Goal: Task Accomplishment & Management: Use online tool/utility

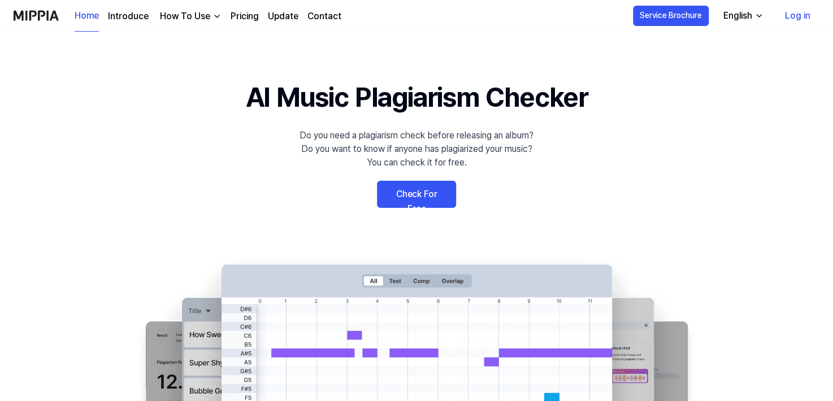
click at [796, 17] on link "Log in" at bounding box center [798, 16] width 44 height 32
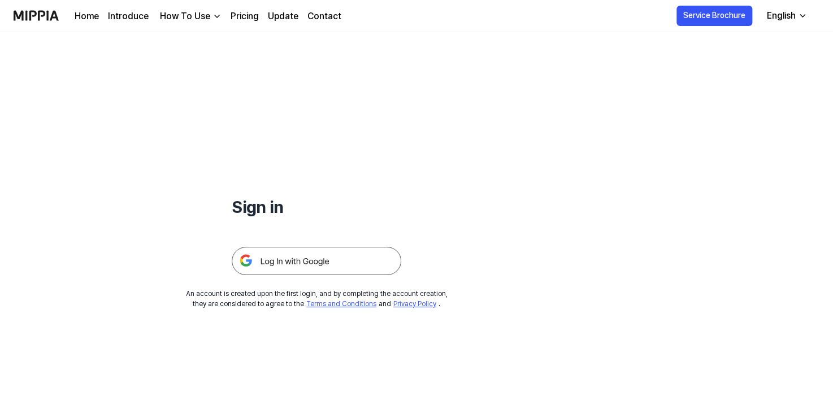
click at [322, 263] on img at bounding box center [317, 261] width 170 height 28
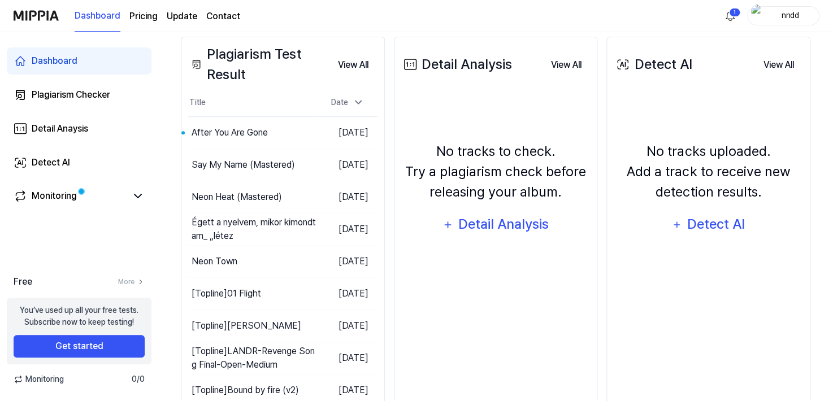
scroll to position [196, 0]
click at [102, 343] on button "Get started" at bounding box center [79, 346] width 131 height 23
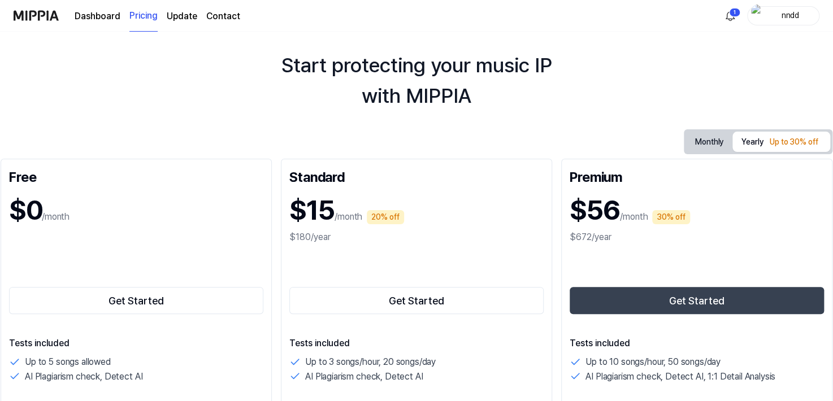
scroll to position [27, 0]
drag, startPoint x: 683, startPoint y: 138, endPoint x: 717, endPoint y: 141, distance: 33.5
click at [717, 141] on div "Monthly Yearly Up to 30% off" at bounding box center [758, 141] width 149 height 25
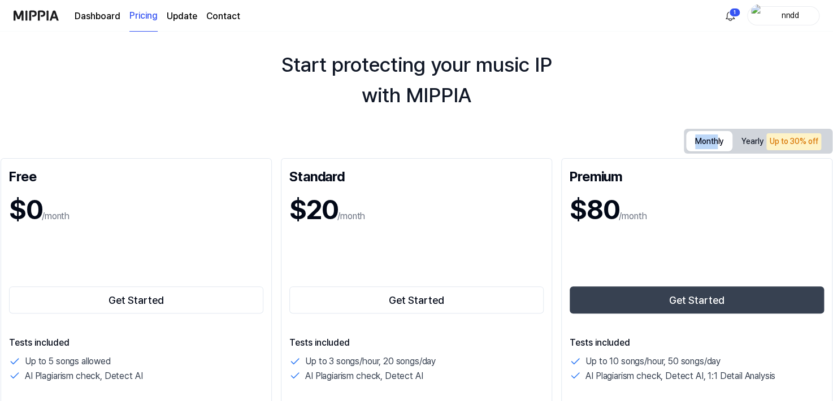
click at [717, 141] on button "Monthly" at bounding box center [709, 141] width 46 height 20
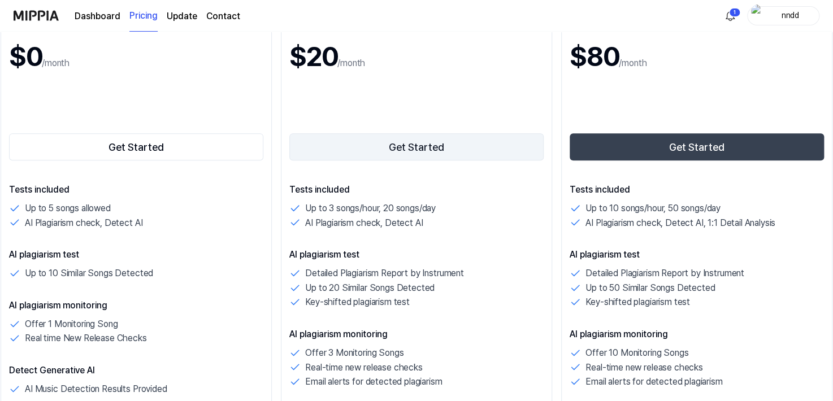
scroll to position [176, 0]
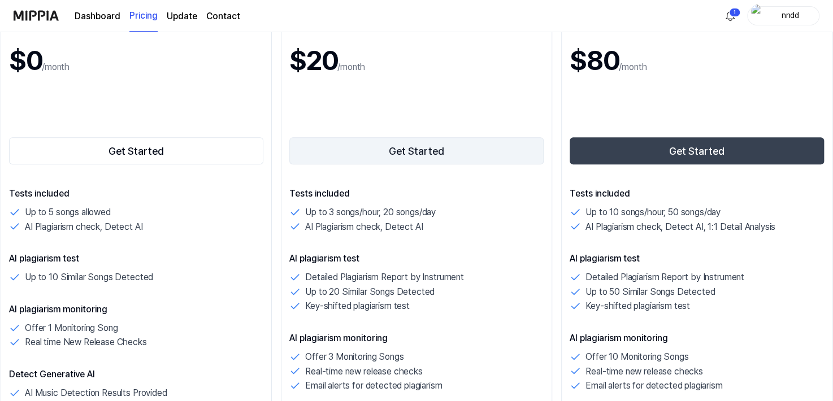
click at [417, 140] on button "Get Started" at bounding box center [416, 150] width 254 height 27
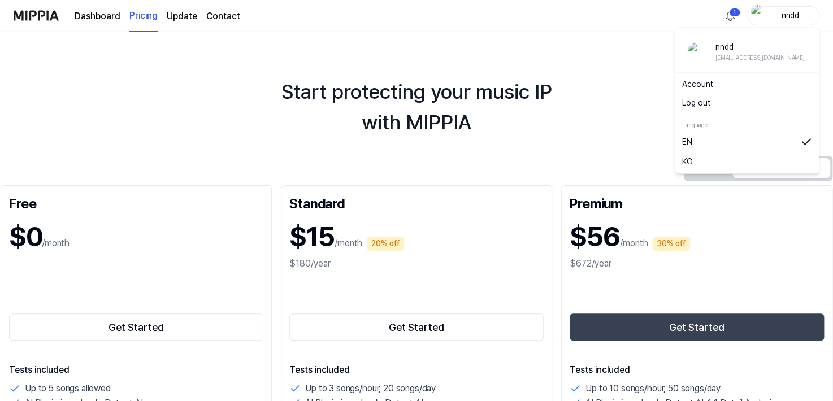
click at [794, 15] on div "nndd" at bounding box center [790, 15] width 44 height 12
click at [698, 83] on link "Account" at bounding box center [747, 85] width 130 height 12
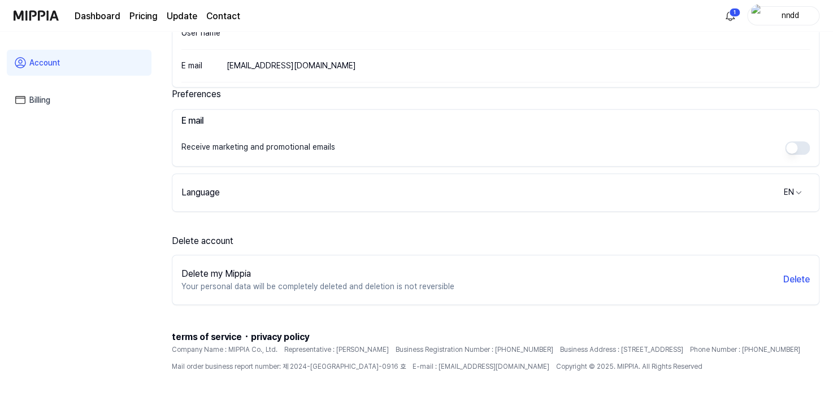
scroll to position [194, 0]
click at [80, 97] on link "Billing" at bounding box center [79, 100] width 145 height 26
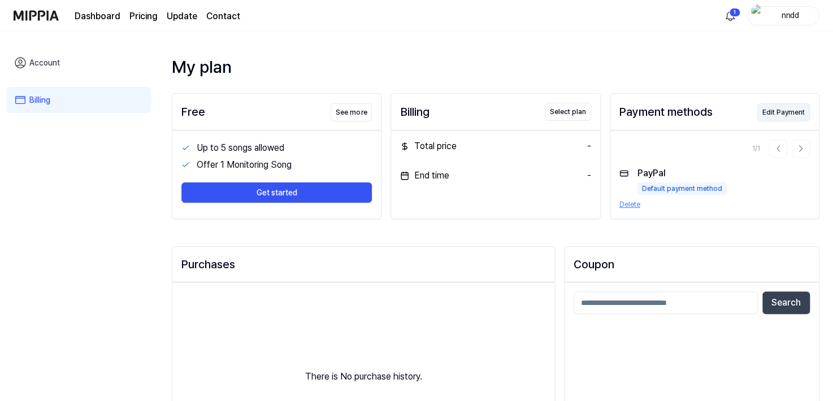
click at [773, 109] on button "Edit Payment" at bounding box center [784, 112] width 53 height 18
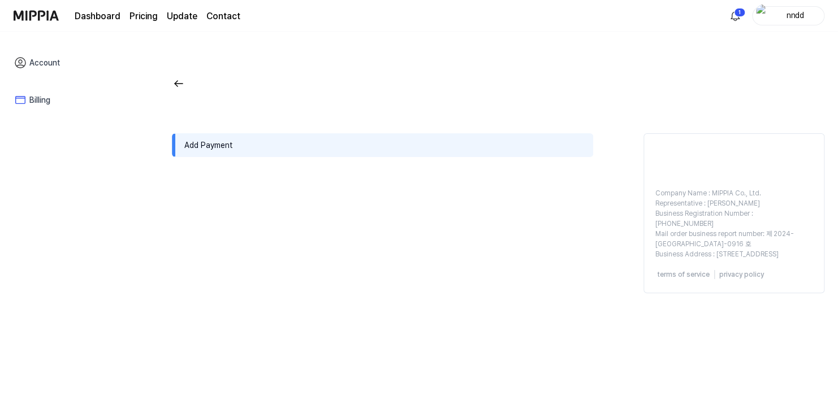
click at [206, 144] on div "Add Payment" at bounding box center [382, 145] width 421 height 24
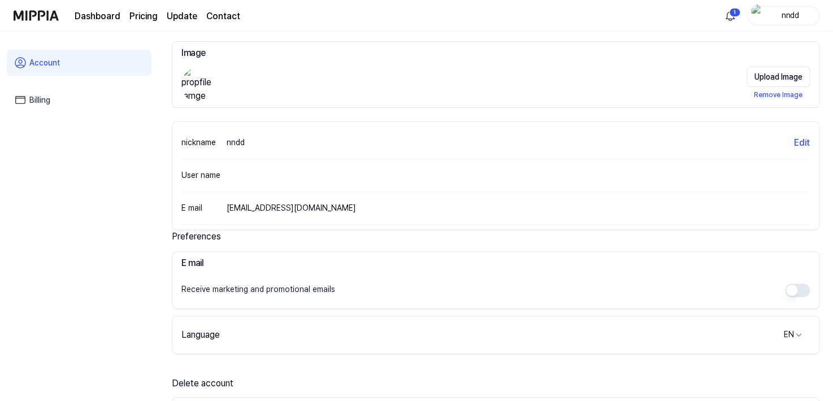
scroll to position [68, 0]
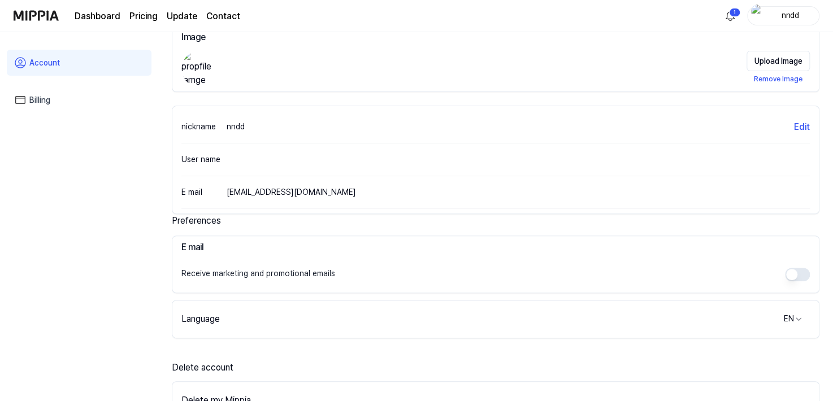
click at [59, 102] on link "Billing" at bounding box center [79, 100] width 145 height 26
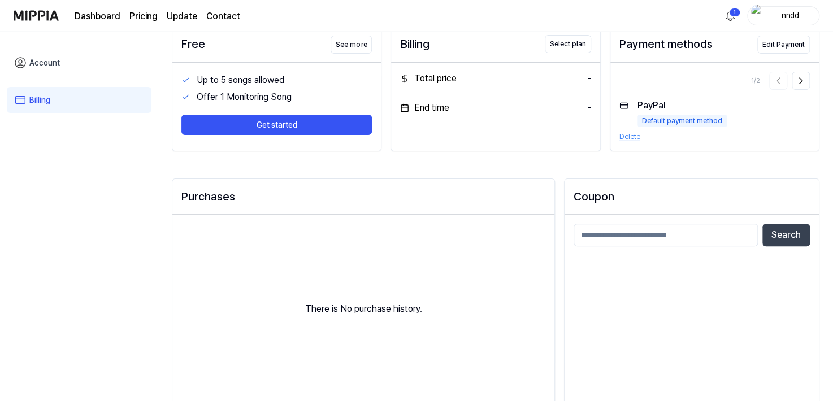
scroll to position [0, 0]
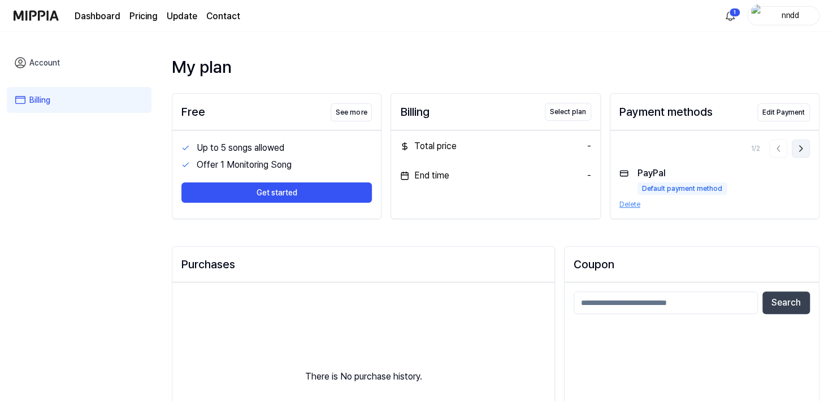
click at [797, 153] on icon at bounding box center [800, 148] width 11 height 11
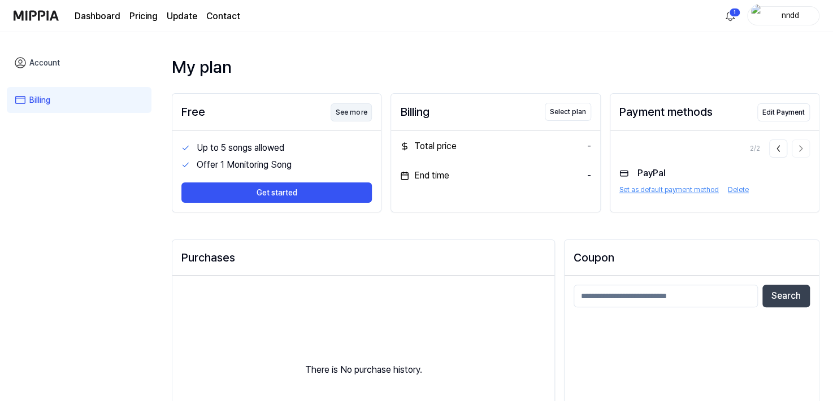
click at [360, 116] on button "See more" at bounding box center [351, 112] width 41 height 18
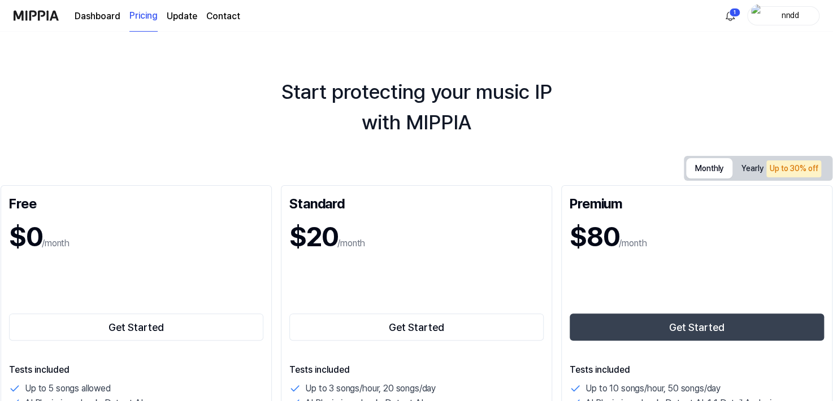
click at [717, 164] on button "Monthly" at bounding box center [709, 168] width 46 height 20
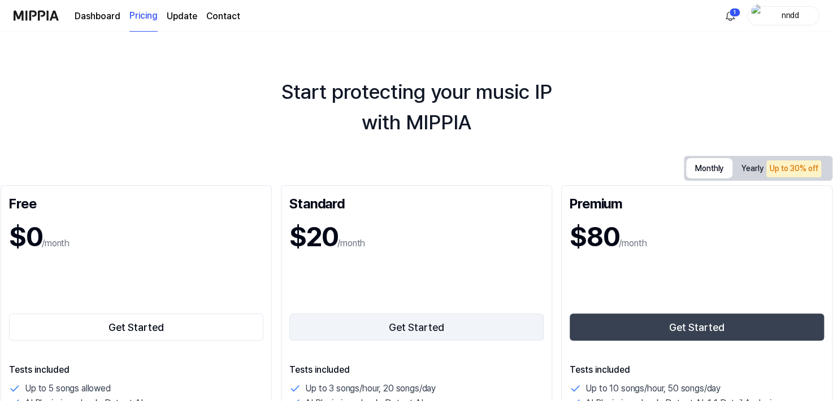
click at [436, 324] on button "Get Started" at bounding box center [416, 327] width 254 height 27
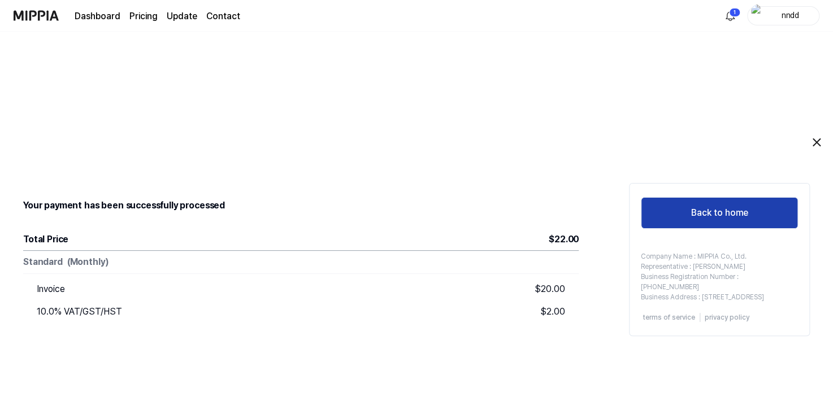
click at [688, 205] on button "Back to home" at bounding box center [719, 213] width 157 height 32
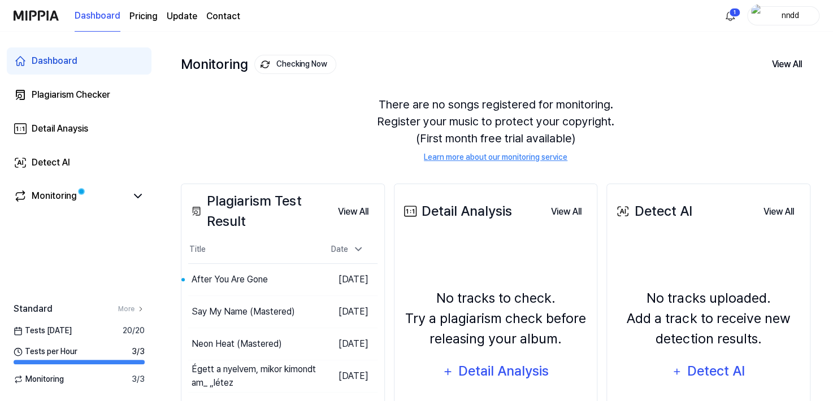
scroll to position [50, 0]
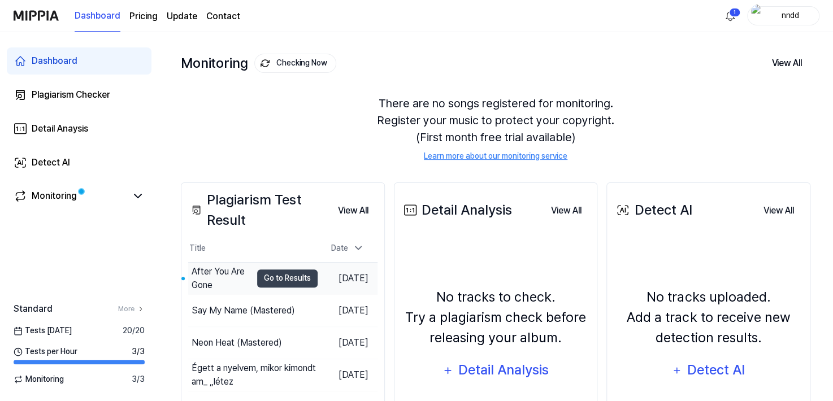
click at [213, 278] on div "After You Are Gone" at bounding box center [222, 278] width 60 height 27
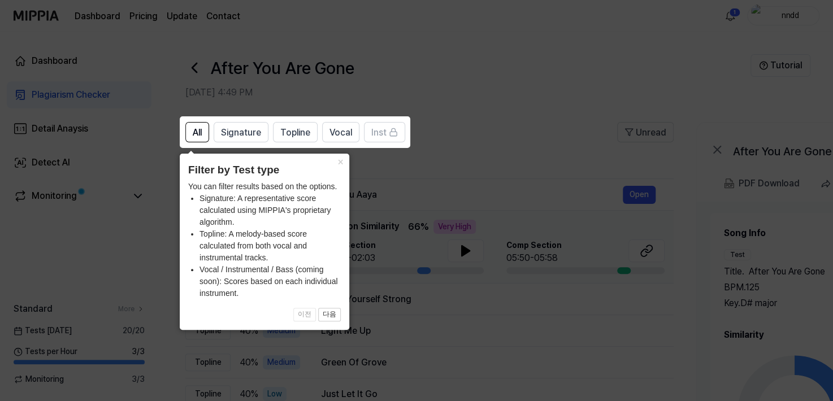
click at [317, 176] on header "Filter by Test type" at bounding box center [264, 170] width 153 height 16
click at [336, 166] on button "×" at bounding box center [340, 162] width 18 height 16
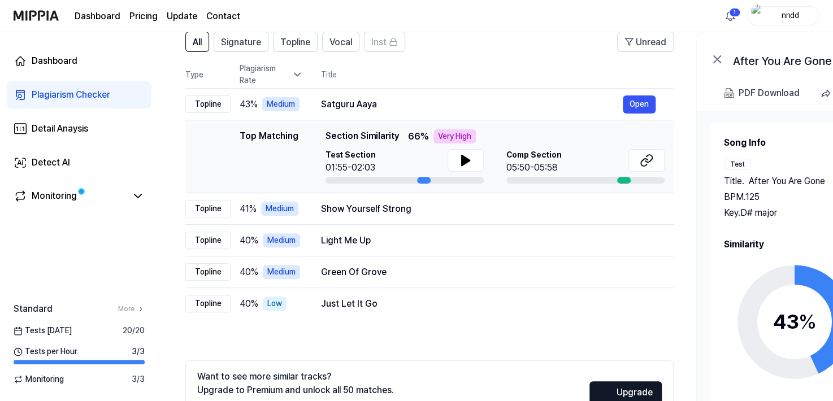
scroll to position [92, 0]
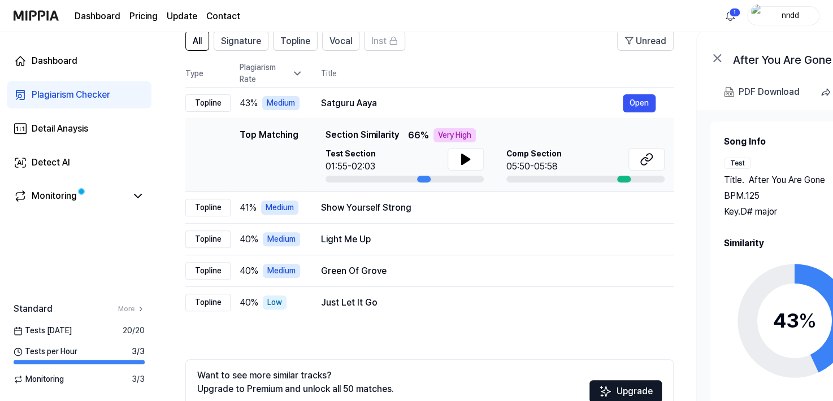
click at [711, 55] on icon at bounding box center [718, 58] width 14 height 14
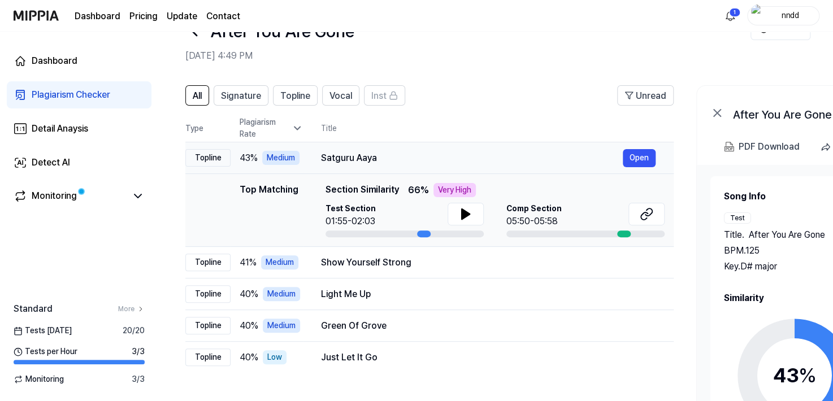
scroll to position [31, 0]
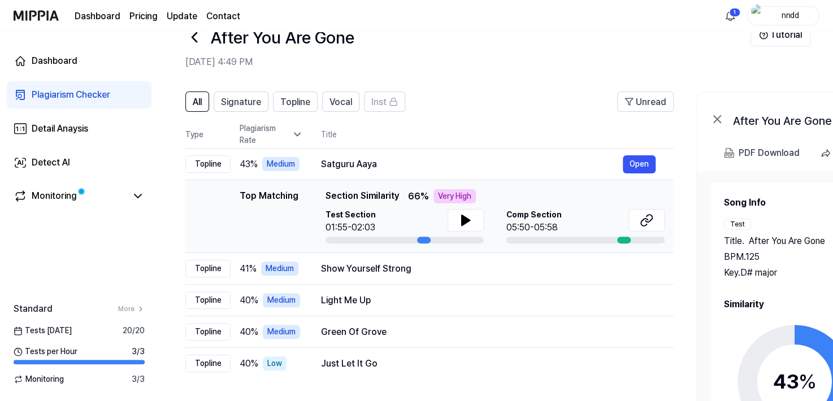
click at [59, 84] on link "Plagiarism Checker" at bounding box center [79, 94] width 145 height 27
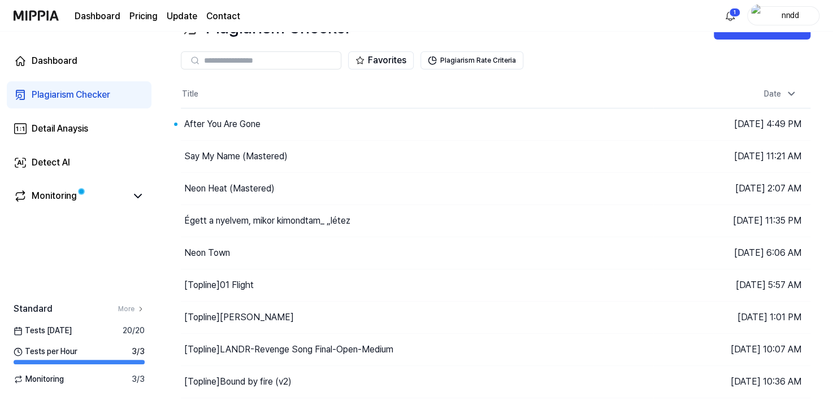
click at [58, 89] on div "Plagiarism Checker" at bounding box center [71, 95] width 79 height 14
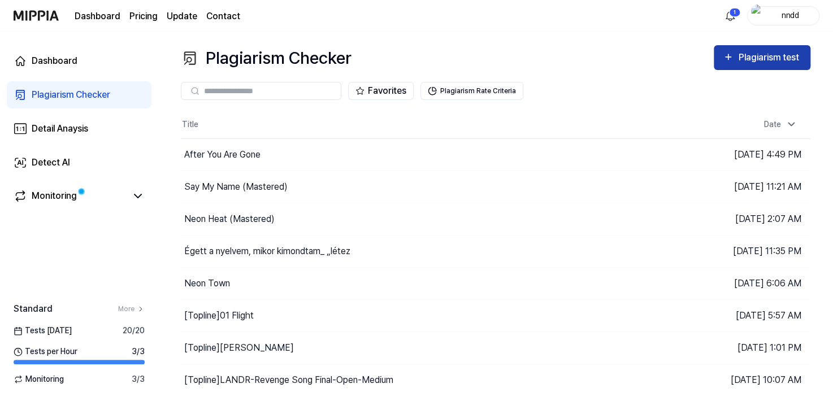
click at [726, 68] on button "Plagiarism test" at bounding box center [762, 57] width 97 height 25
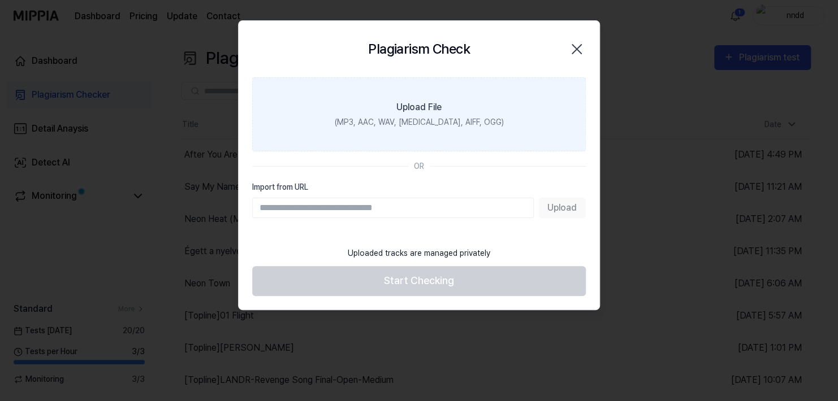
click at [405, 118] on div "(MP3, AAC, WAV, [MEDICAL_DATA], AIFF, OGG)" at bounding box center [419, 122] width 169 height 12
click at [0, 0] on input "Upload File (MP3, AAC, WAV, [MEDICAL_DATA], AIFF, OGG)" at bounding box center [0, 0] width 0 height 0
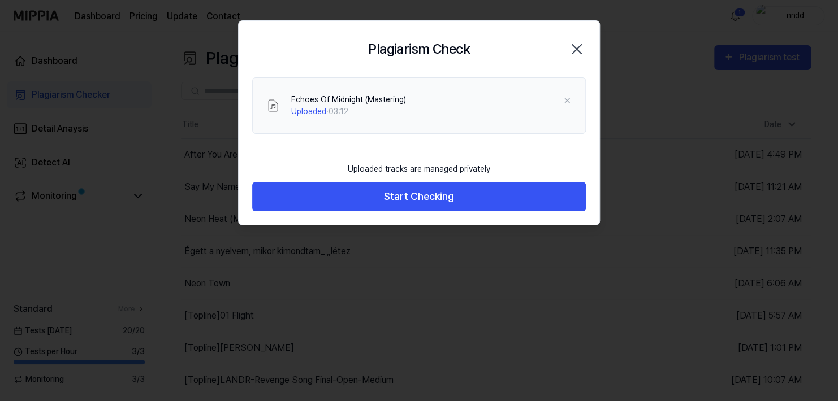
click at [302, 191] on button "Start Checking" at bounding box center [419, 197] width 334 height 30
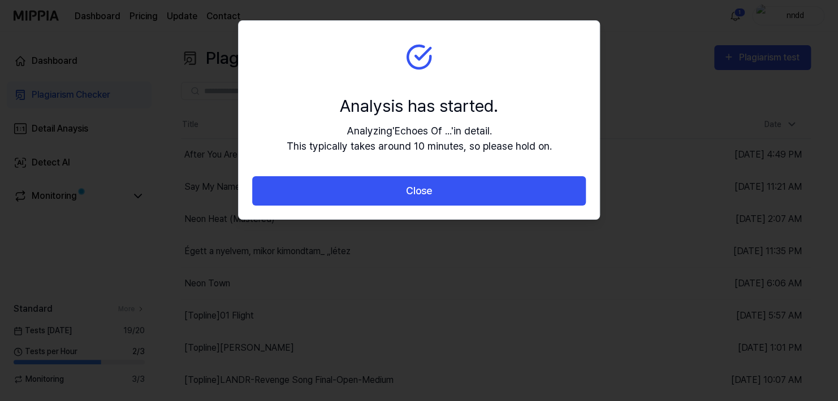
click at [302, 191] on button "Close" at bounding box center [419, 191] width 334 height 30
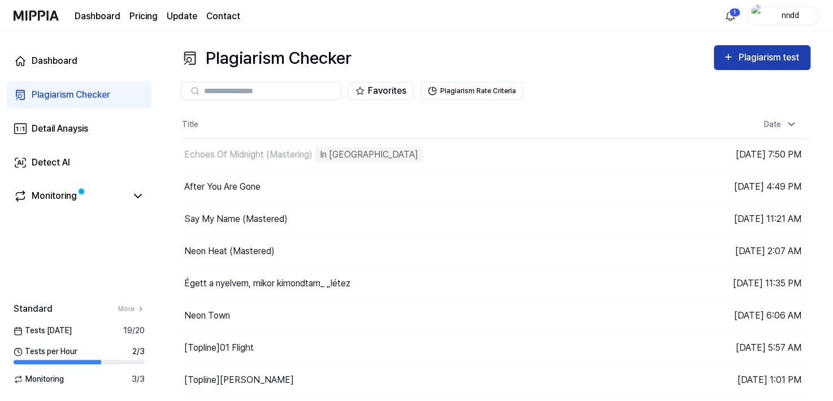
click at [737, 66] on button "Plagiarism test" at bounding box center [762, 57] width 97 height 25
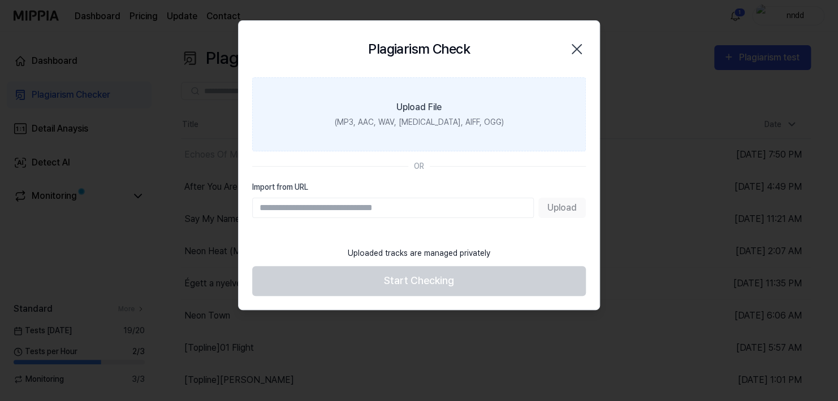
click at [339, 128] on label "Upload File (MP3, AAC, WAV, [MEDICAL_DATA], AIFF, OGG)" at bounding box center [419, 114] width 334 height 74
click at [0, 0] on input "Upload File (MP3, AAC, WAV, [MEDICAL_DATA], AIFF, OGG)" at bounding box center [0, 0] width 0 height 0
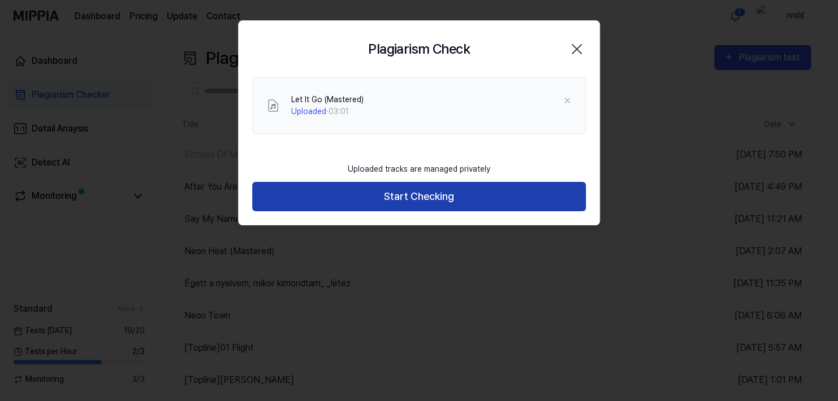
click at [581, 202] on button "Start Checking" at bounding box center [419, 197] width 334 height 30
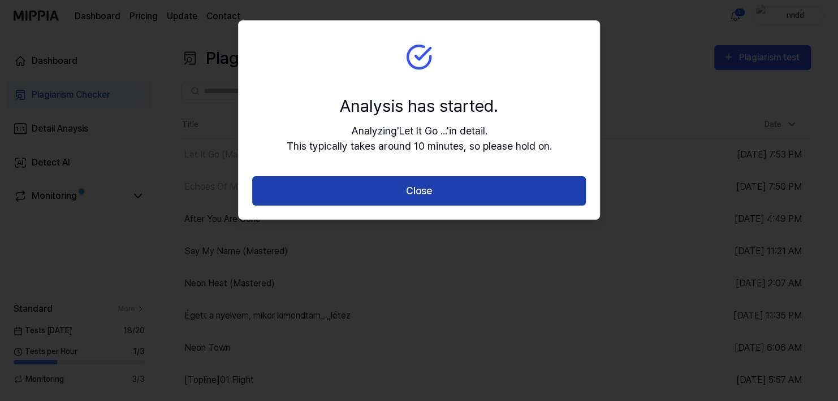
click at [527, 190] on button "Close" at bounding box center [419, 191] width 334 height 30
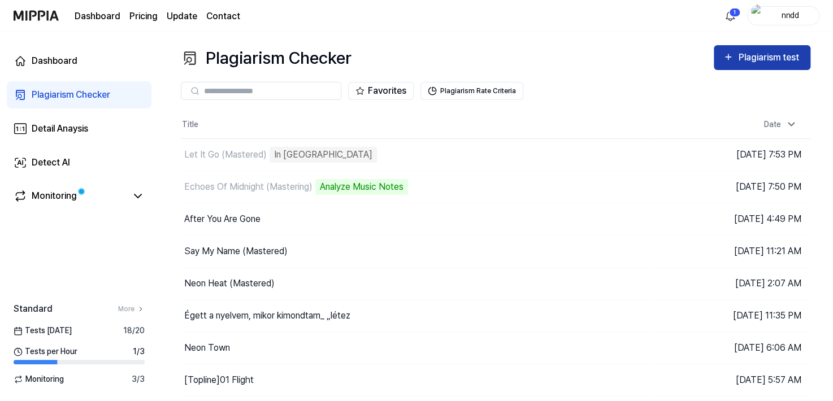
click at [738, 54] on div "Plagiarism test" at bounding box center [769, 57] width 63 height 15
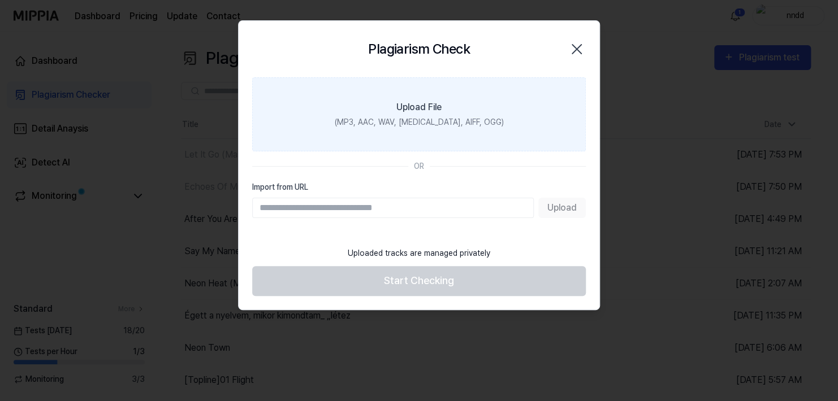
click at [490, 141] on label "Upload File (MP3, AAC, WAV, [MEDICAL_DATA], AIFF, OGG)" at bounding box center [419, 114] width 334 height 74
click at [0, 0] on input "Upload File (MP3, AAC, WAV, [MEDICAL_DATA], AIFF, OGG)" at bounding box center [0, 0] width 0 height 0
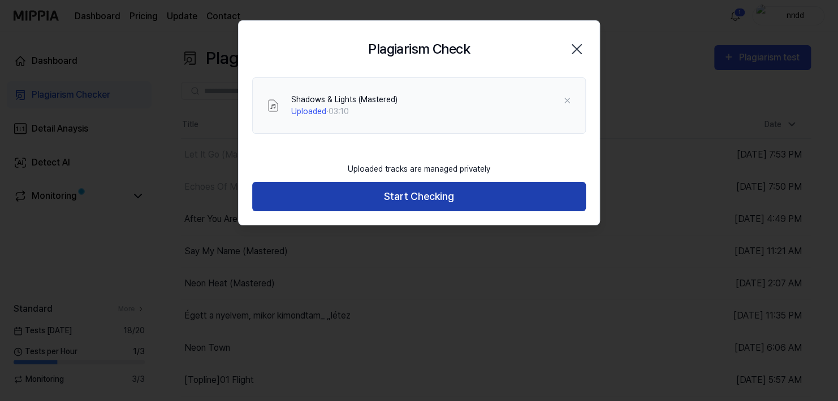
click at [581, 198] on button "Start Checking" at bounding box center [419, 197] width 334 height 30
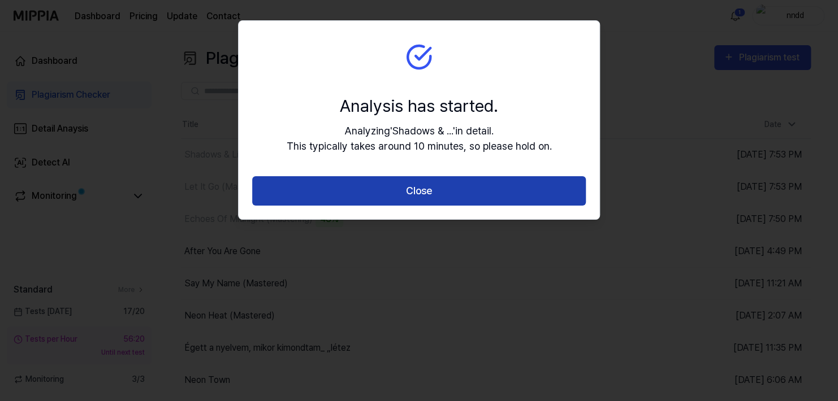
click at [536, 195] on button "Close" at bounding box center [419, 191] width 334 height 30
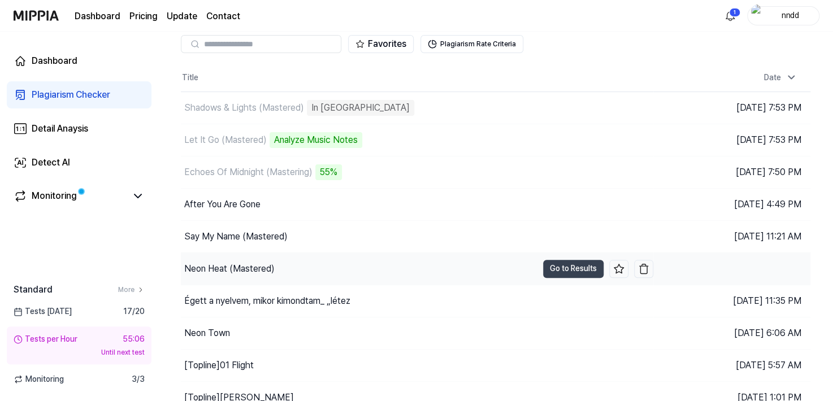
scroll to position [47, 0]
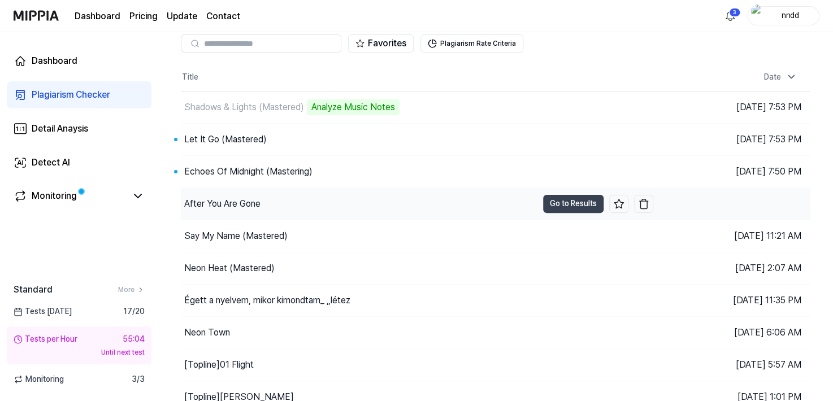
click at [432, 207] on div "After You Are Gone" at bounding box center [359, 204] width 357 height 32
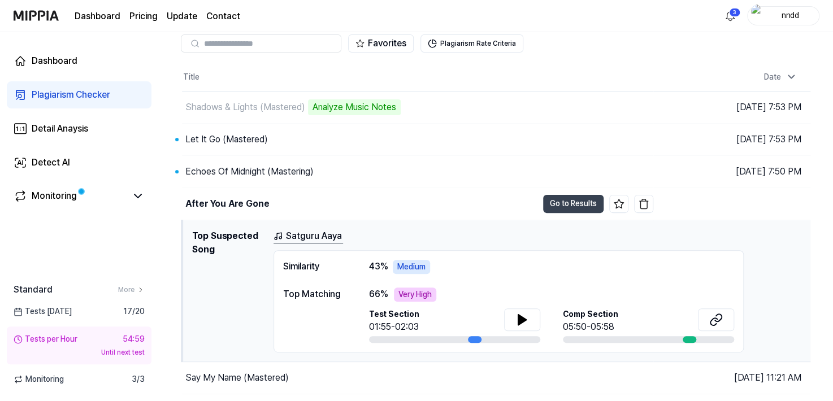
click at [388, 301] on div "66 % Very High Test Section 01:55-02:03 Comp Section 05:50-05:58" at bounding box center [551, 315] width 365 height 55
click at [388, 300] on div "66 % Very High" at bounding box center [551, 295] width 365 height 14
click at [559, 172] on button "Go to Results" at bounding box center [573, 172] width 60 height 18
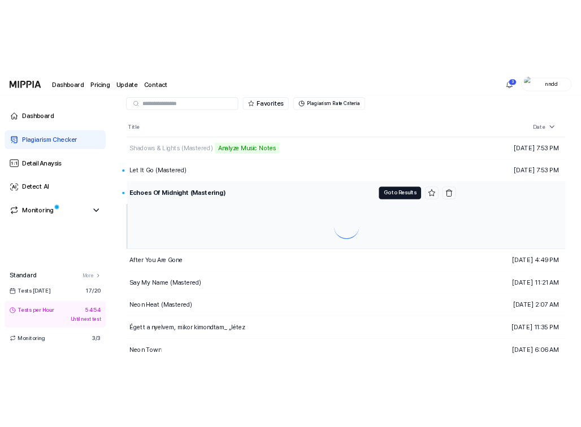
scroll to position [0, 0]
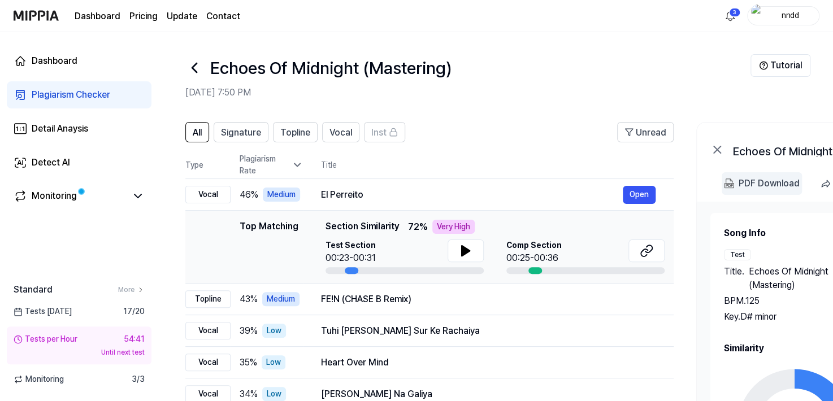
click at [737, 188] on 다운로드 "PDF Download" at bounding box center [762, 183] width 80 height 23
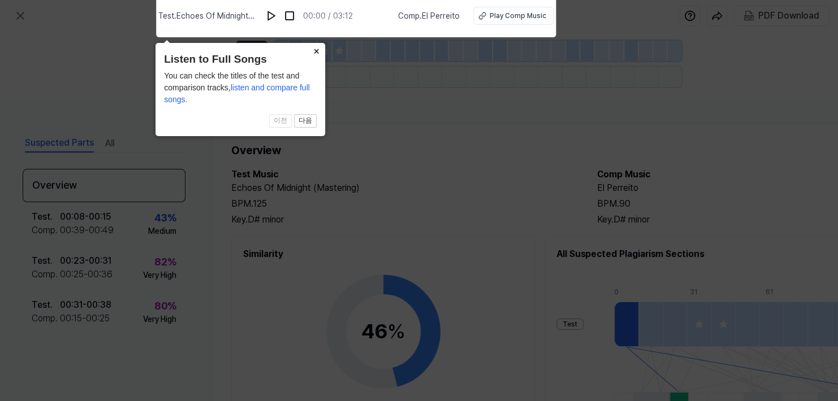
click at [602, 90] on icon at bounding box center [419, 197] width 838 height 407
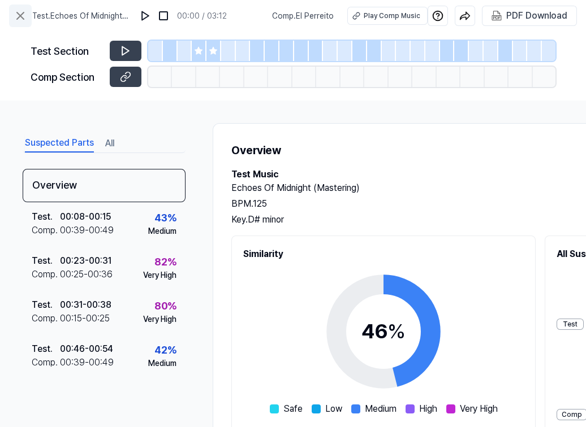
click at [25, 20] on icon at bounding box center [21, 16] width 14 height 14
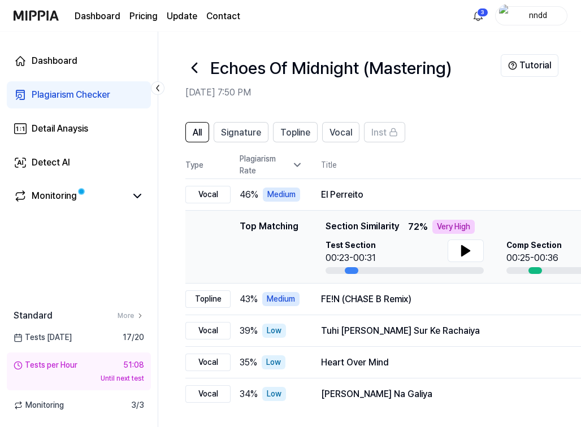
click at [63, 102] on link "Plagiarism Checker" at bounding box center [79, 94] width 144 height 27
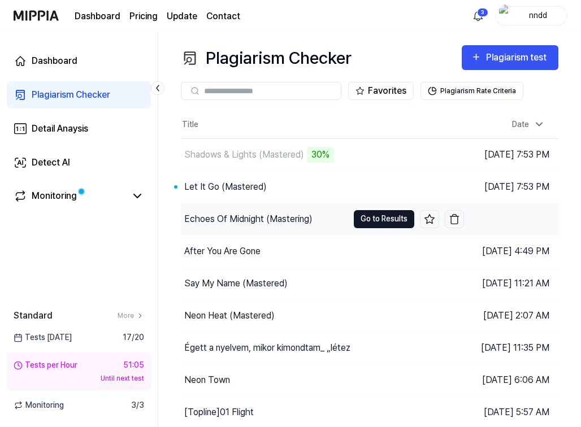
click at [364, 220] on button "Go to Results" at bounding box center [384, 219] width 60 height 18
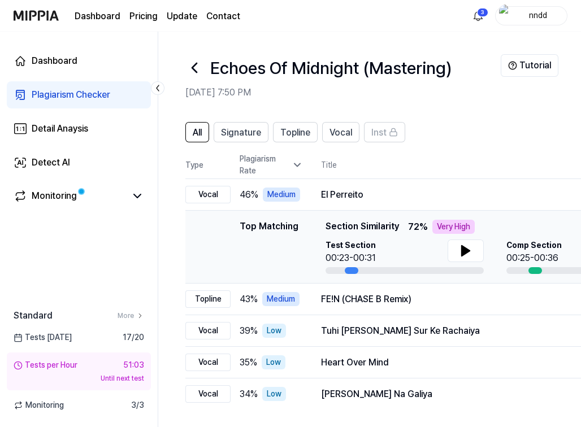
click at [392, 223] on span "Section Similarity" at bounding box center [362, 227] width 73 height 14
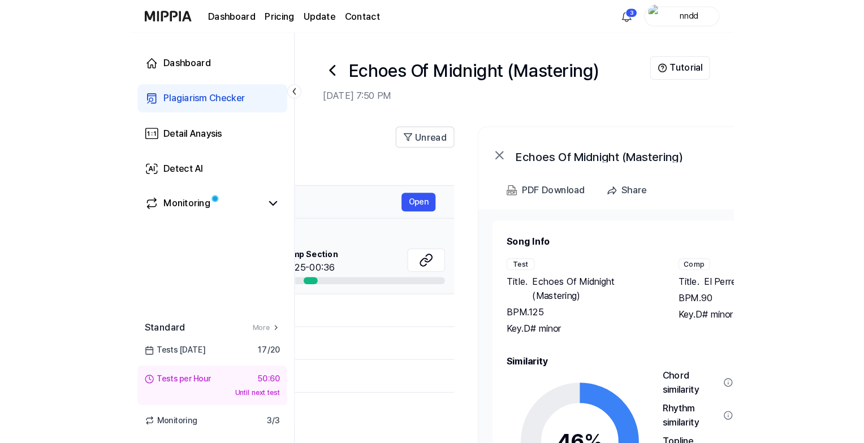
scroll to position [0, 364]
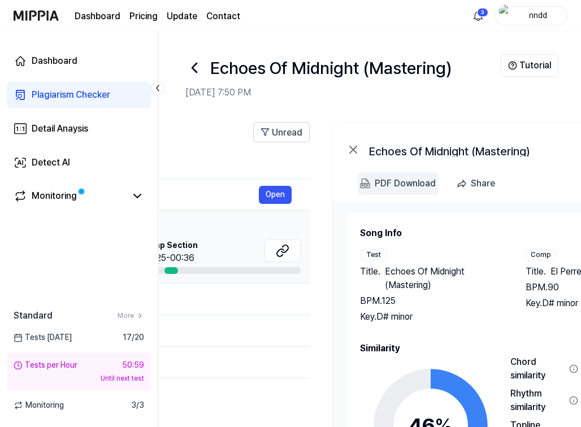
click at [388, 183] on div "PDF Download" at bounding box center [405, 183] width 61 height 15
click at [93, 98] on div "Plagiarism Checker" at bounding box center [71, 95] width 79 height 14
click at [68, 131] on div "Detail Anaysis" at bounding box center [60, 129] width 57 height 14
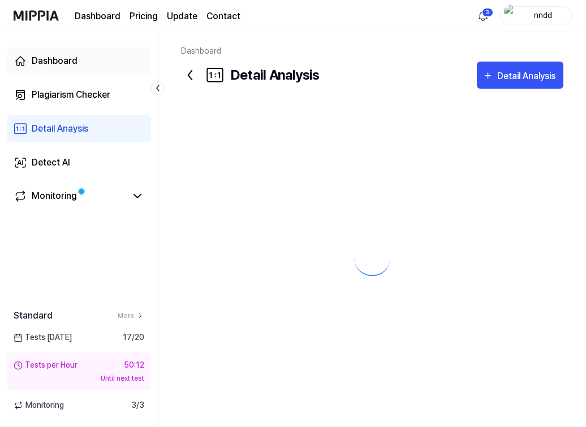
click at [63, 58] on div "Dashboard" at bounding box center [55, 61] width 46 height 14
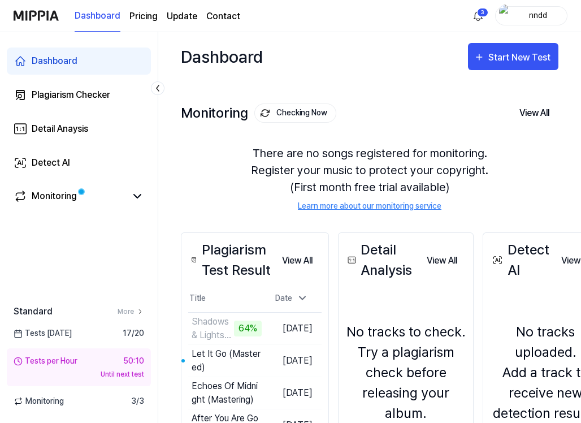
click at [63, 58] on div "Dashboard" at bounding box center [55, 61] width 46 height 14
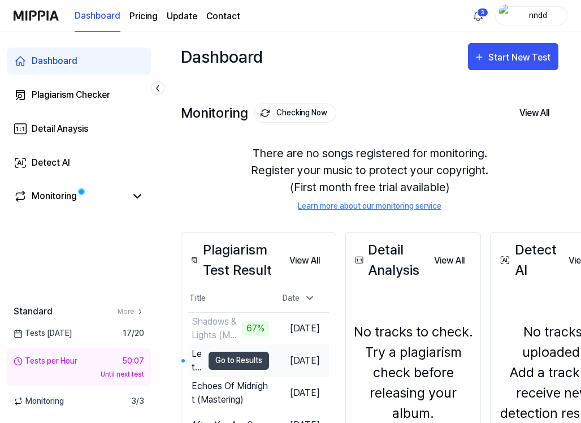
click at [319, 358] on td "[DATE]" at bounding box center [299, 360] width 60 height 32
click at [258, 360] on button "Go to Results" at bounding box center [239, 361] width 60 height 18
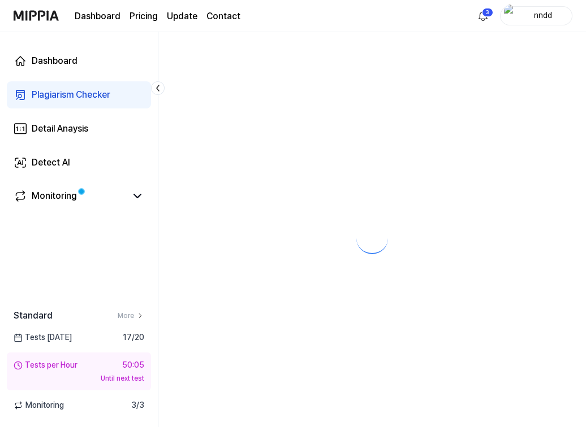
click at [258, 360] on div at bounding box center [371, 230] width 427 height 396
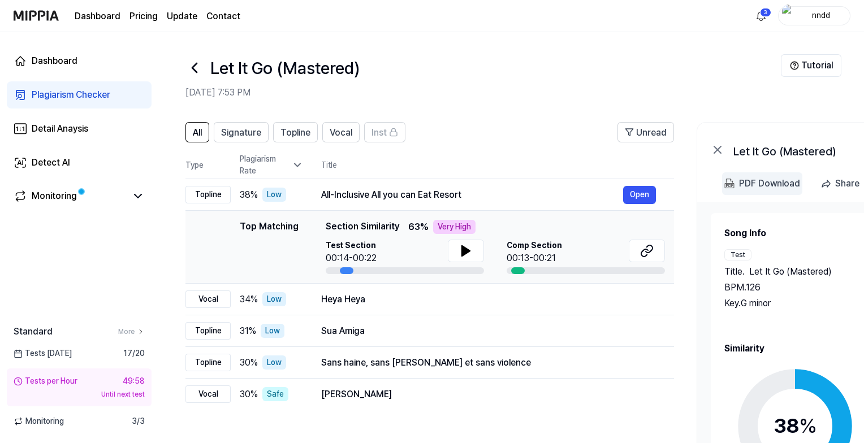
click at [745, 180] on div "PDF Download" at bounding box center [769, 183] width 61 height 15
click at [108, 93] on div "Plagiarism Checker" at bounding box center [71, 95] width 79 height 14
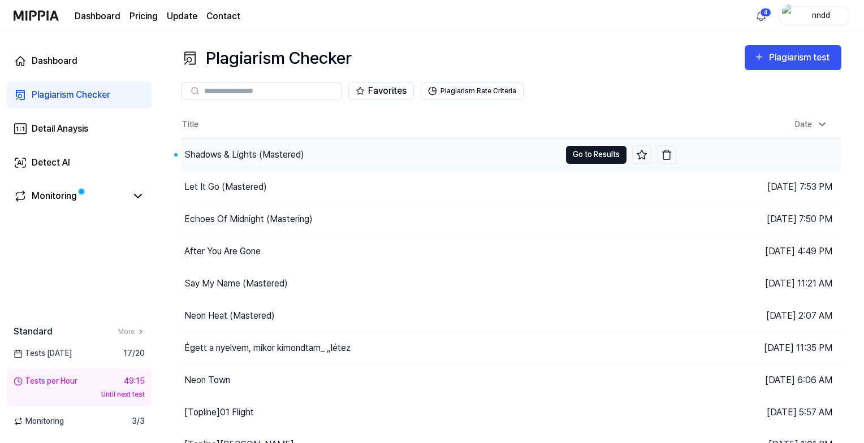
click at [599, 154] on button "Go to Results" at bounding box center [596, 155] width 60 height 18
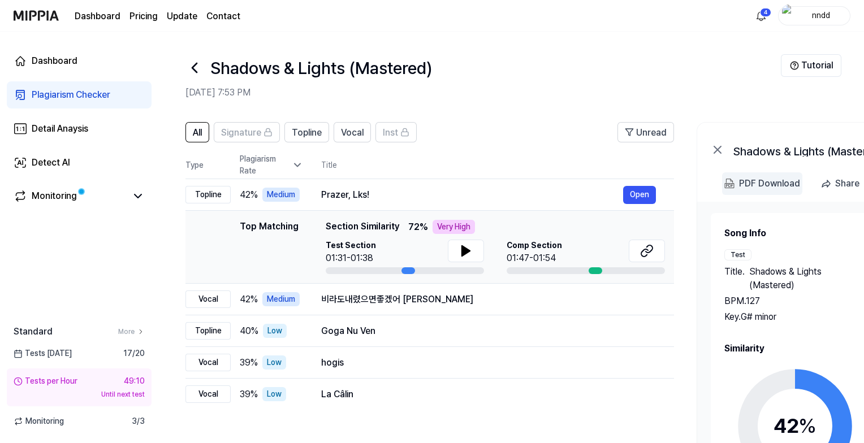
click at [748, 180] on div "PDF Download" at bounding box center [769, 183] width 61 height 15
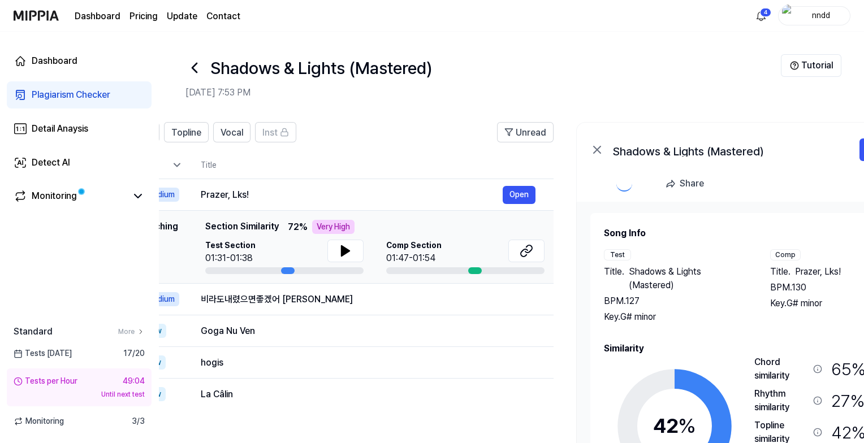
scroll to position [0, 206]
